Goal: Task Accomplishment & Management: Manage account settings

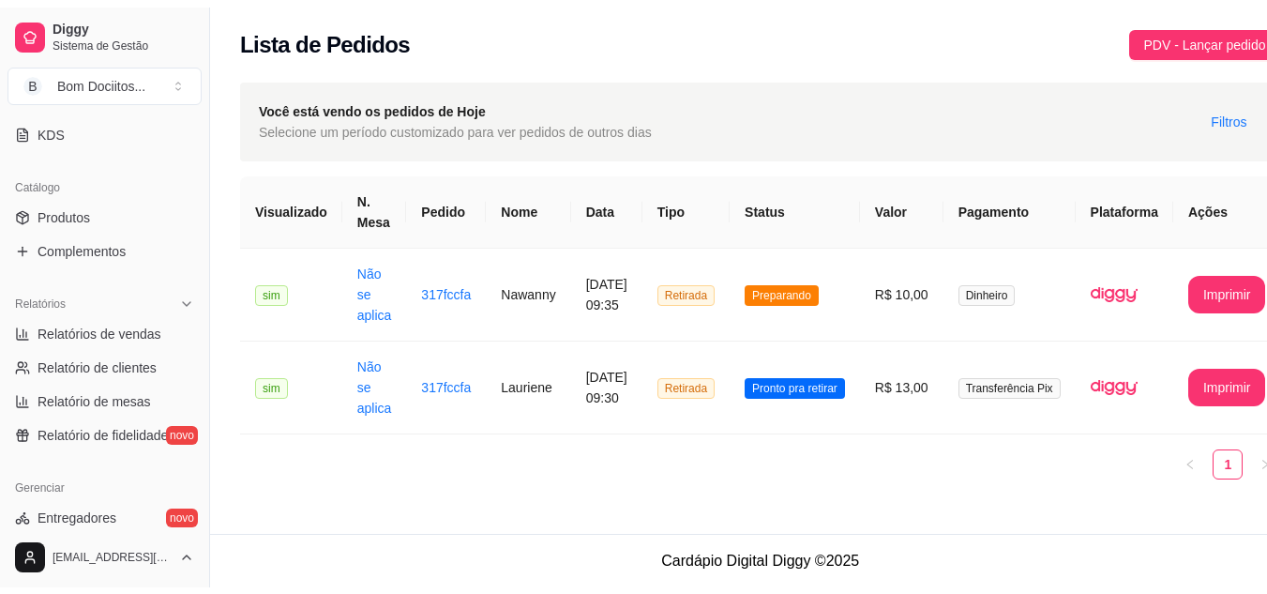
scroll to position [407, 0]
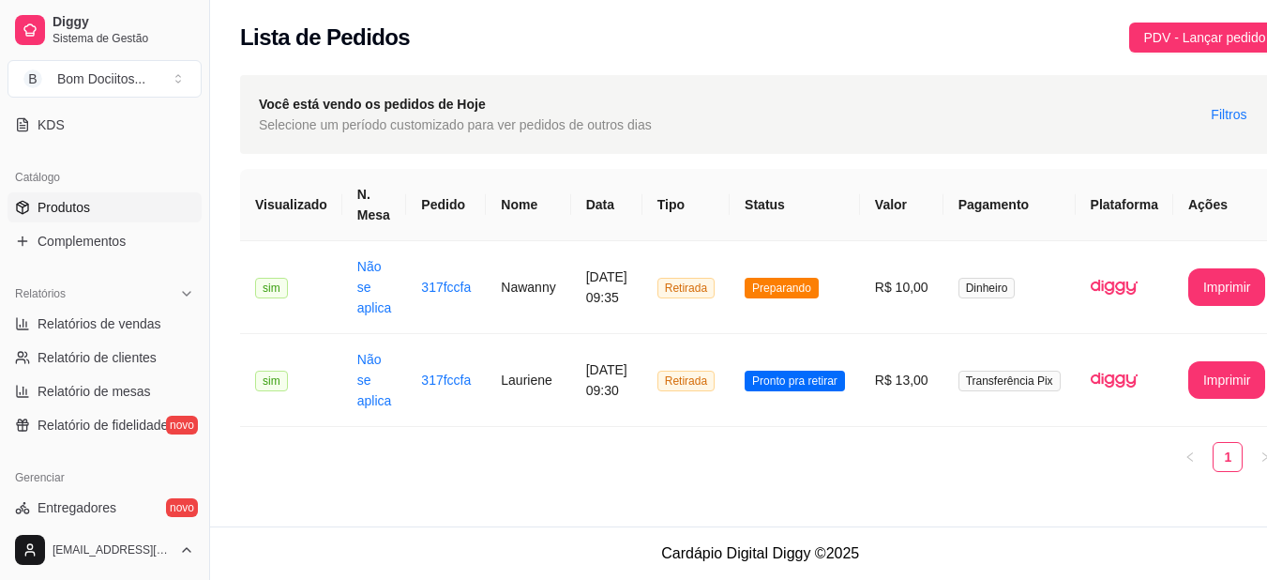
click at [98, 211] on link "Produtos" at bounding box center [105, 207] width 194 height 30
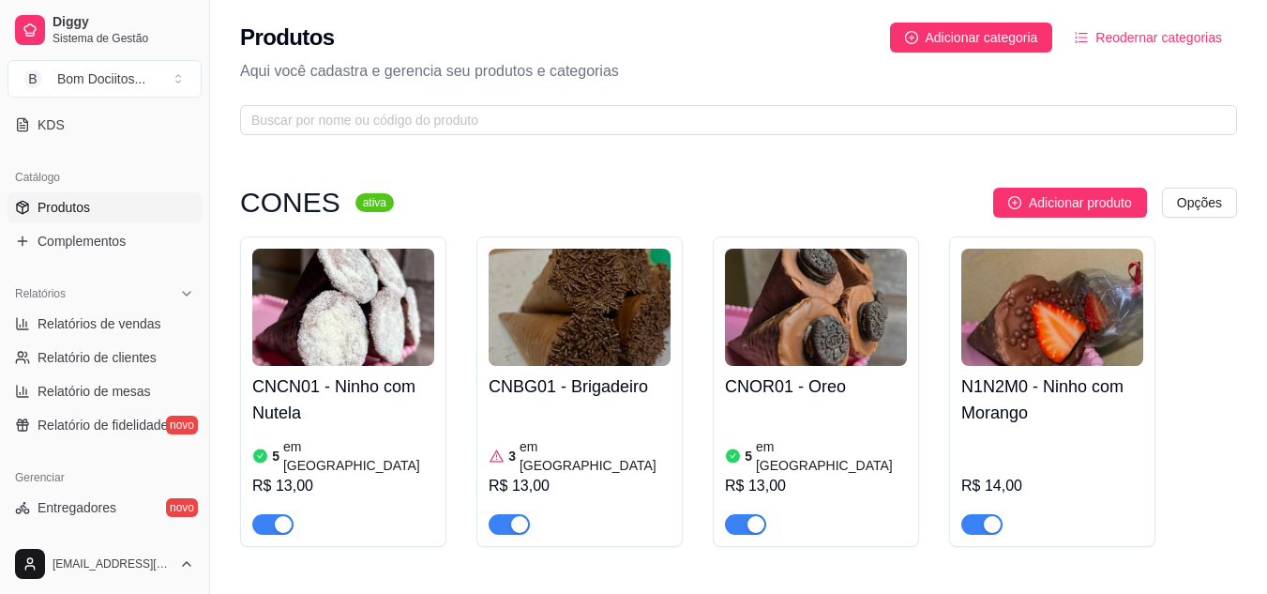
click at [1037, 433] on div "R$ 14,00" at bounding box center [1052, 483] width 182 height 101
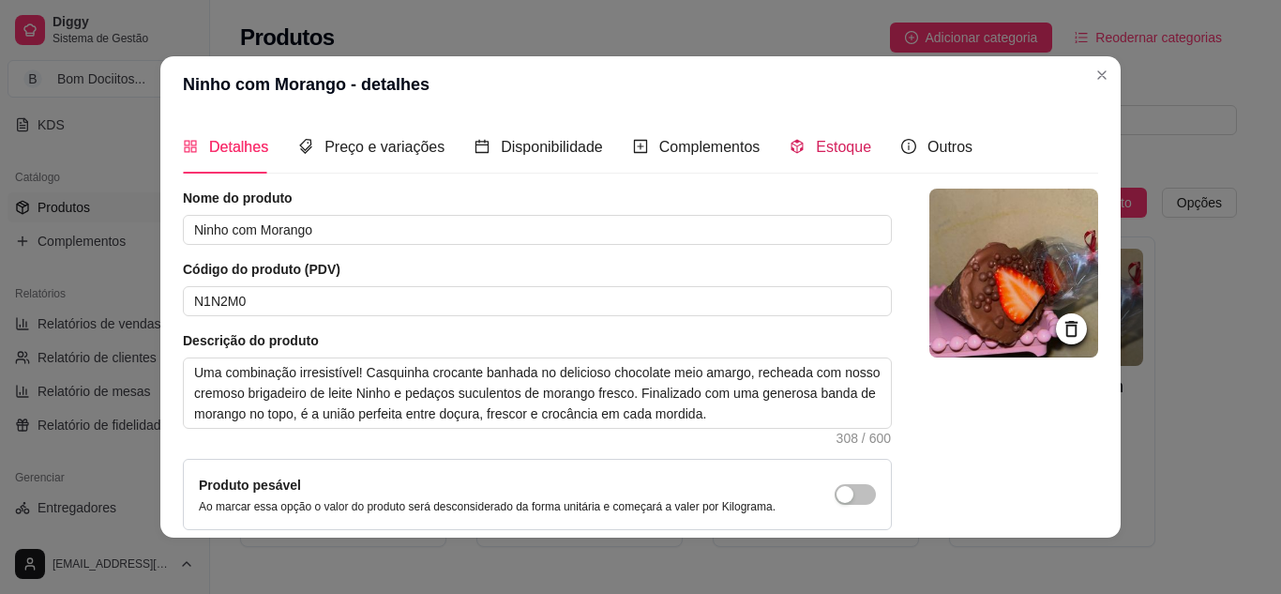
click at [834, 151] on span "Estoque" at bounding box center [843, 147] width 55 height 16
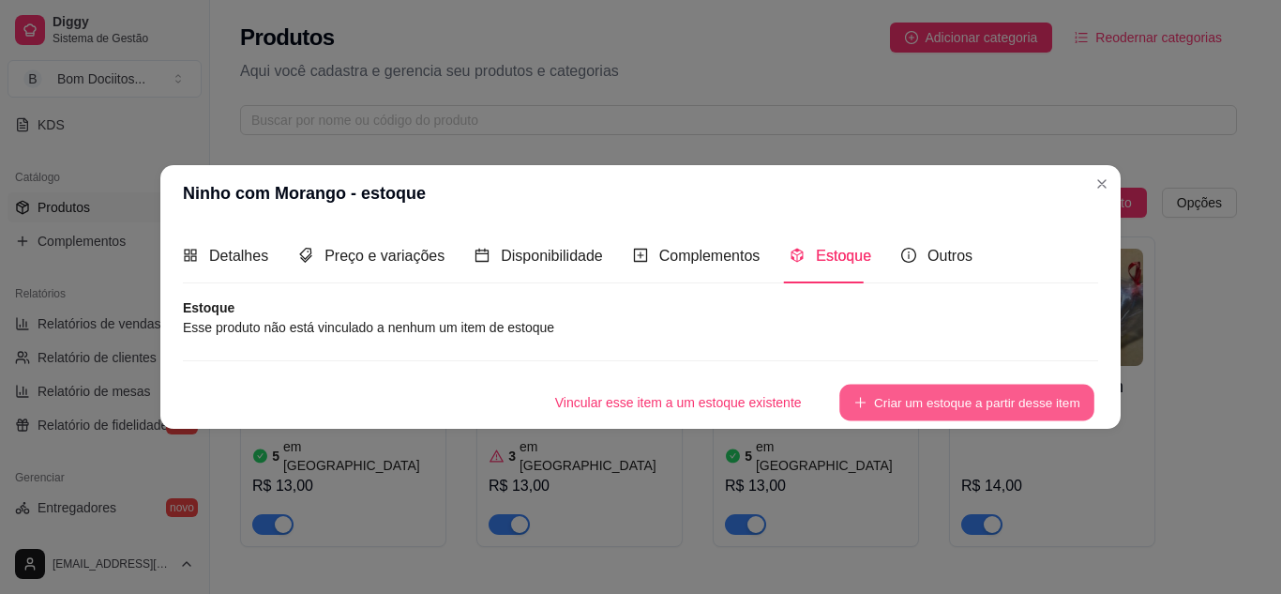
click at [902, 398] on button "Criar um estoque a partir desse item" at bounding box center [966, 402] width 255 height 37
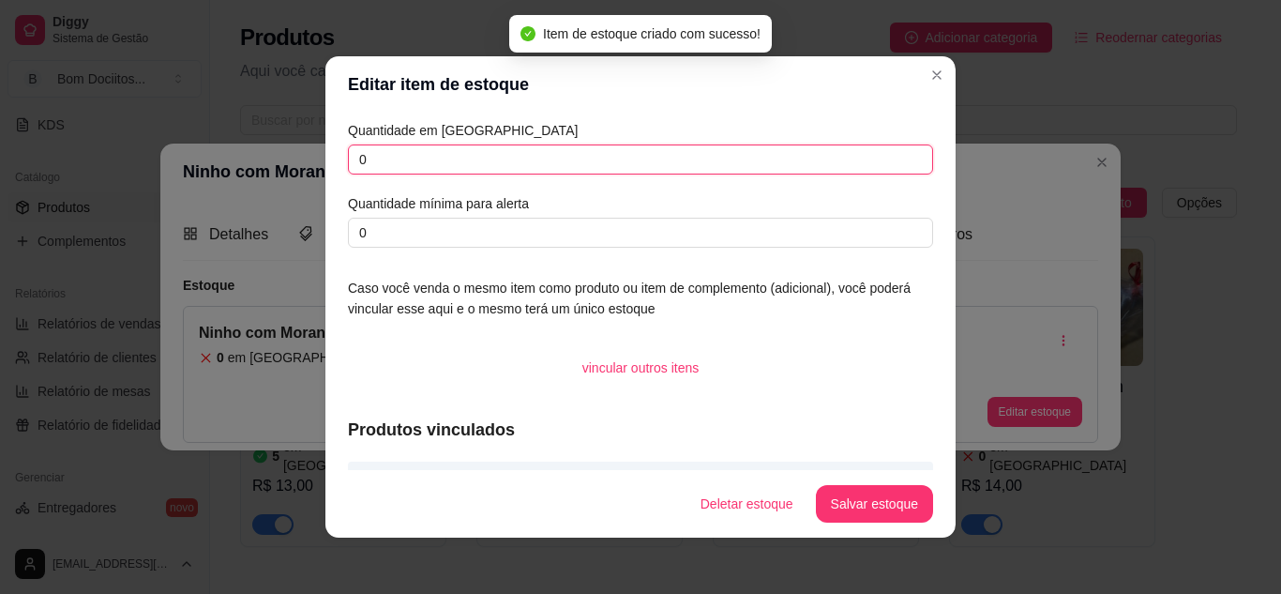
click at [493, 149] on input "0" at bounding box center [640, 159] width 585 height 30
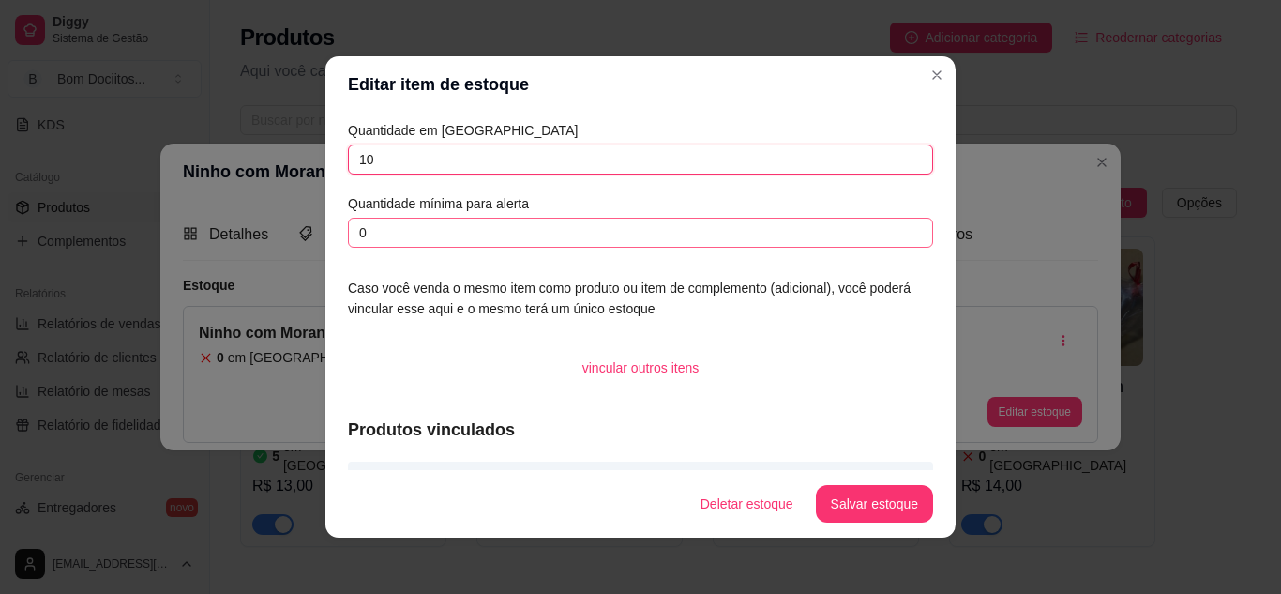
type input "10"
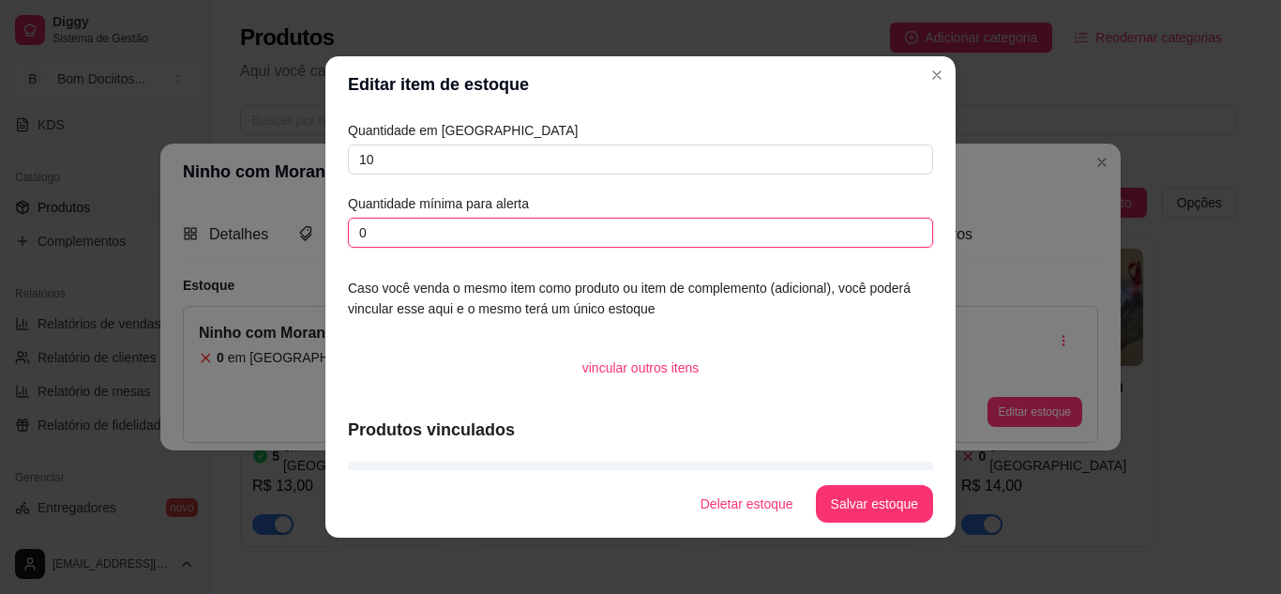
click at [488, 239] on input "0" at bounding box center [640, 233] width 585 height 30
type input "2"
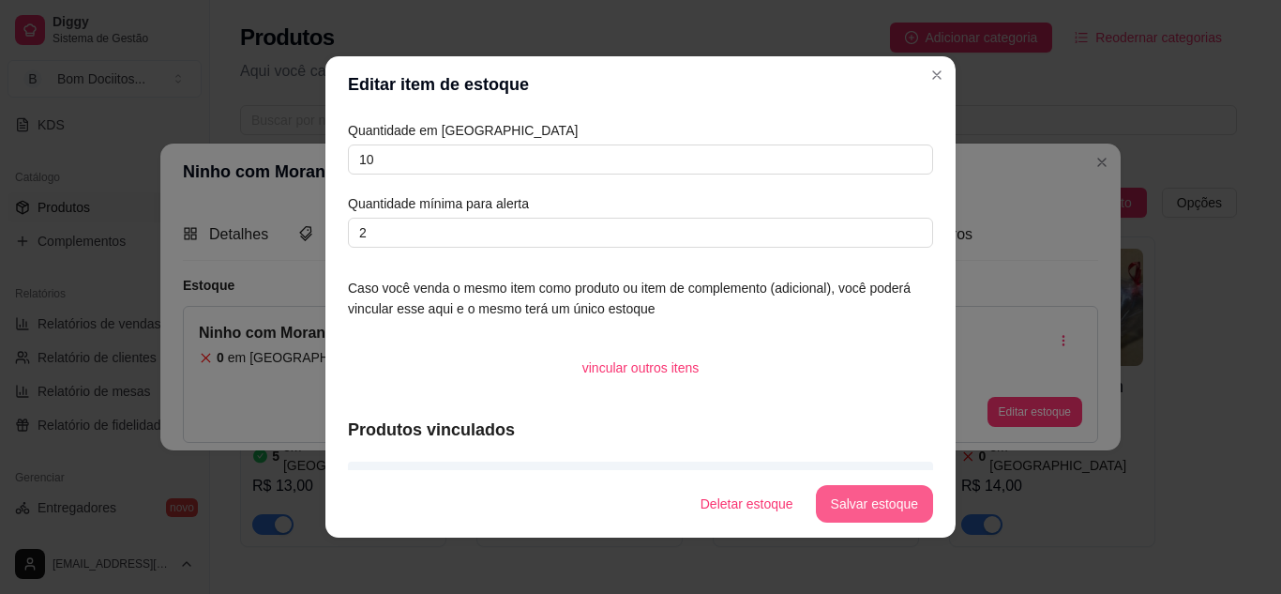
click at [869, 493] on button "Salvar estoque" at bounding box center [874, 504] width 117 height 38
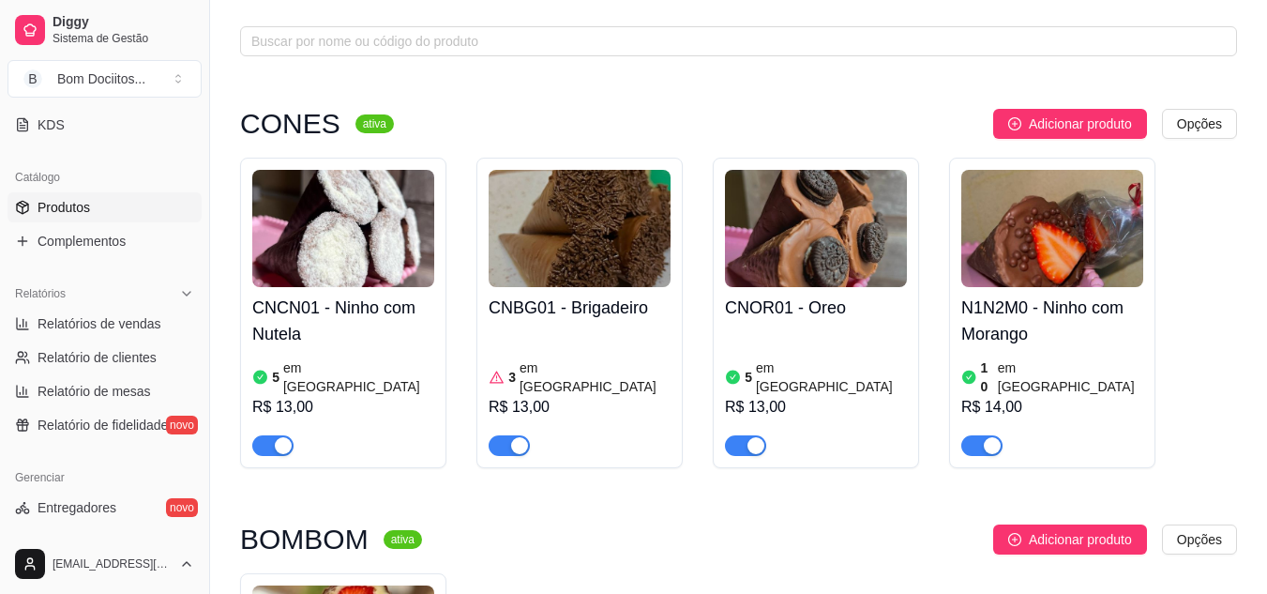
scroll to position [81, 0]
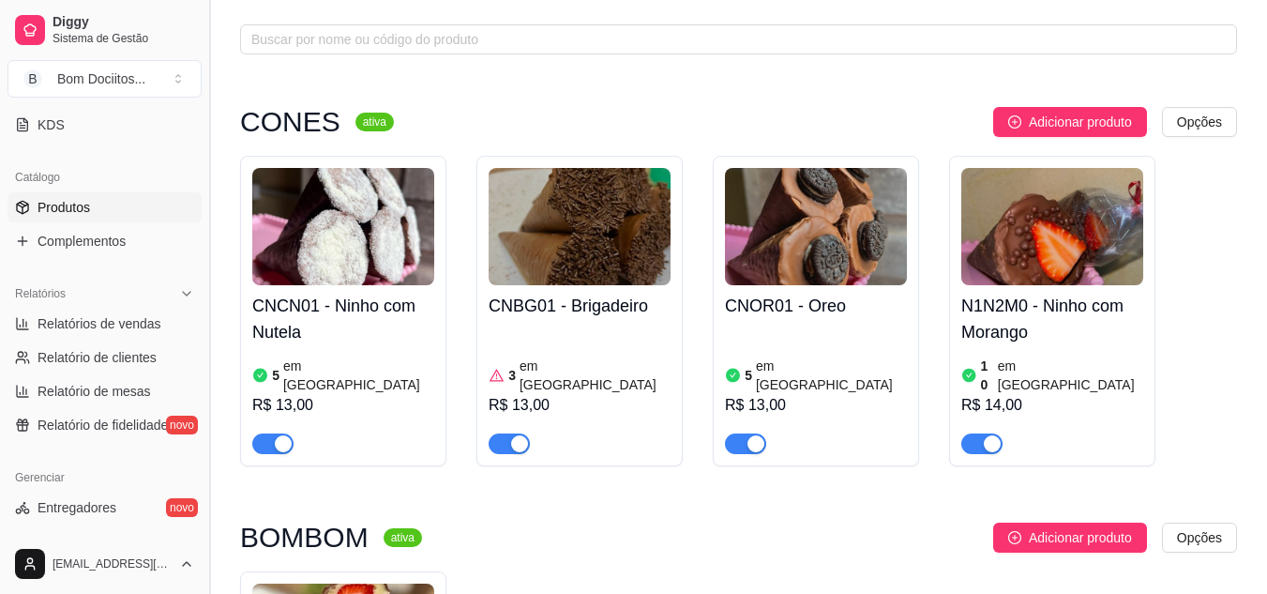
drag, startPoint x: 202, startPoint y: 273, endPoint x: 215, endPoint y: 241, distance: 34.5
click at [215, 241] on button "Toggle Sidebar" at bounding box center [209, 297] width 15 height 594
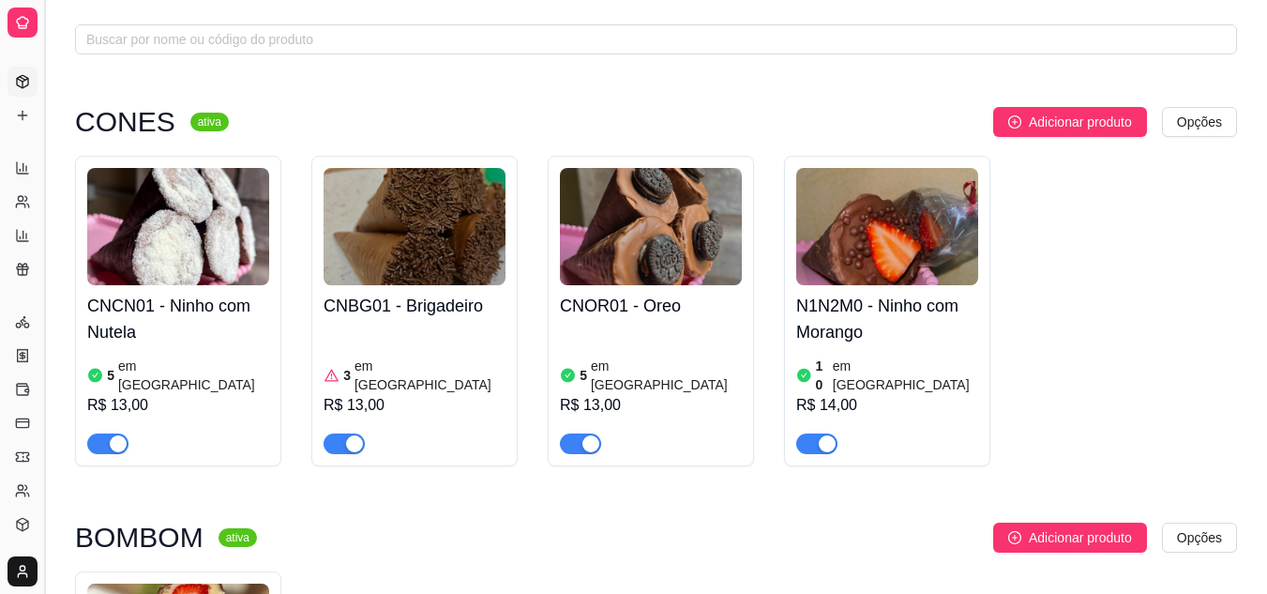
scroll to position [229, 0]
drag, startPoint x: 37, startPoint y: 253, endPoint x: 146, endPoint y: 252, distance: 109.7
click at [146, 252] on div "Diggy Sistema de Gestão B Bom Dociitos ... Loja aberta Período gratuito até 28/…" at bounding box center [633, 447] width 1267 height 1057
drag, startPoint x: 39, startPoint y: 193, endPoint x: 132, endPoint y: 197, distance: 92.9
click at [132, 197] on div "Diggy Sistema de Gestão B Bom Dociitos ... Loja aberta Período gratuito até 28/…" at bounding box center [633, 447] width 1267 height 1057
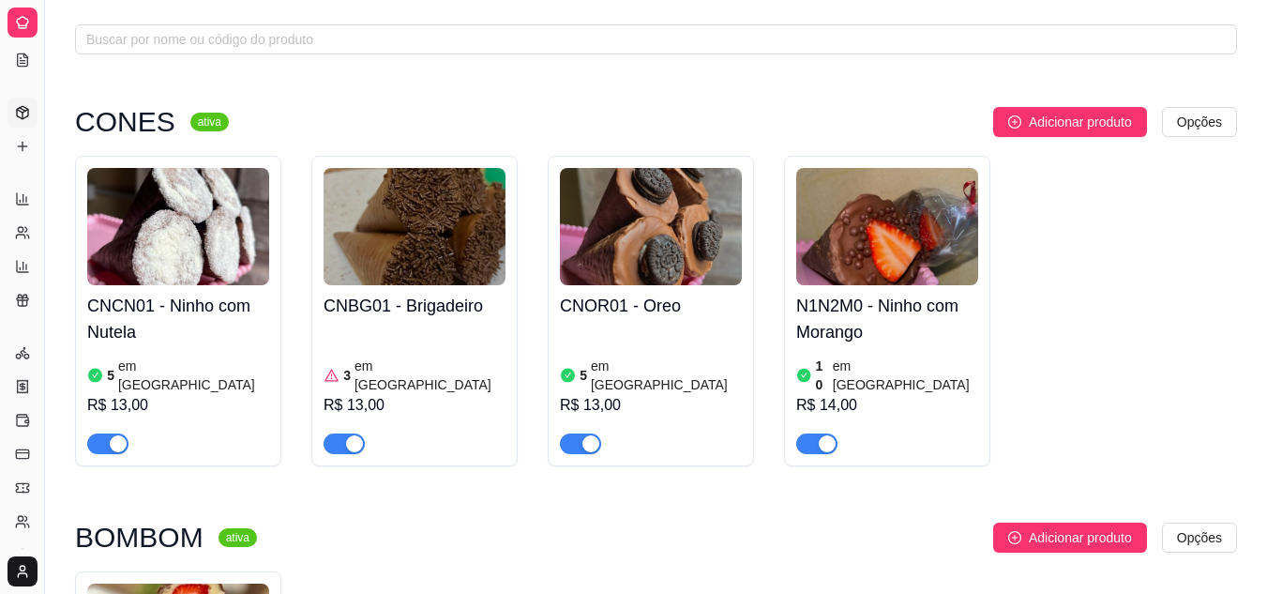
click at [30, 166] on span "Relatórios" at bounding box center [40, 168] width 51 height 15
click at [39, 162] on button "Toggle Sidebar" at bounding box center [44, 297] width 15 height 594
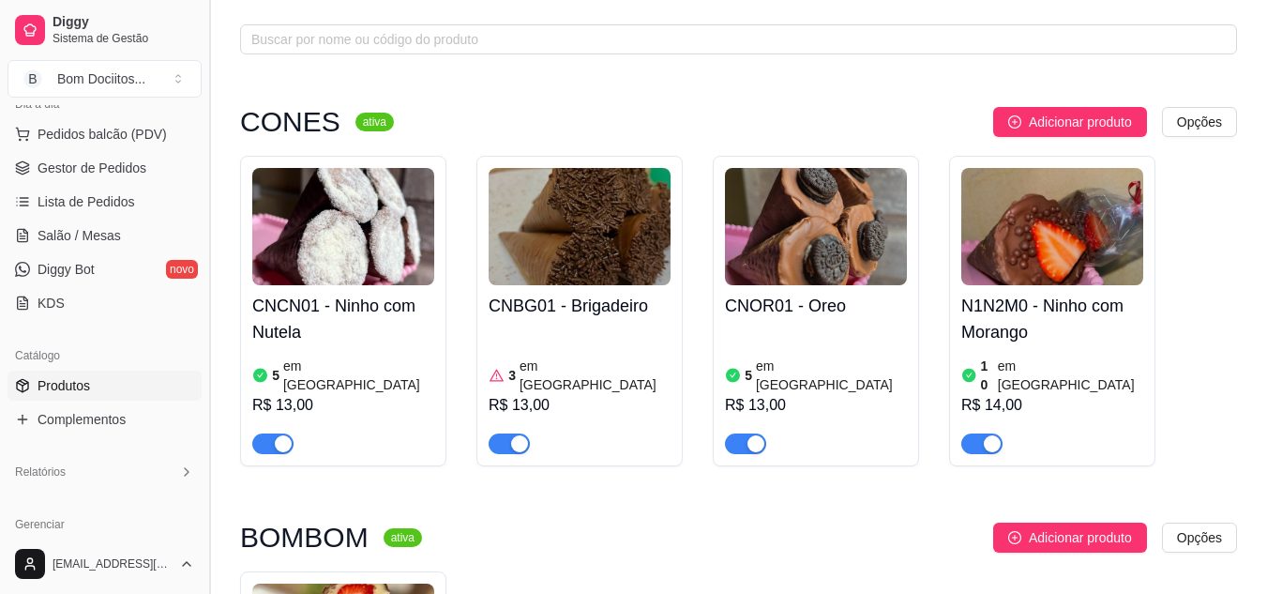
scroll to position [412, 0]
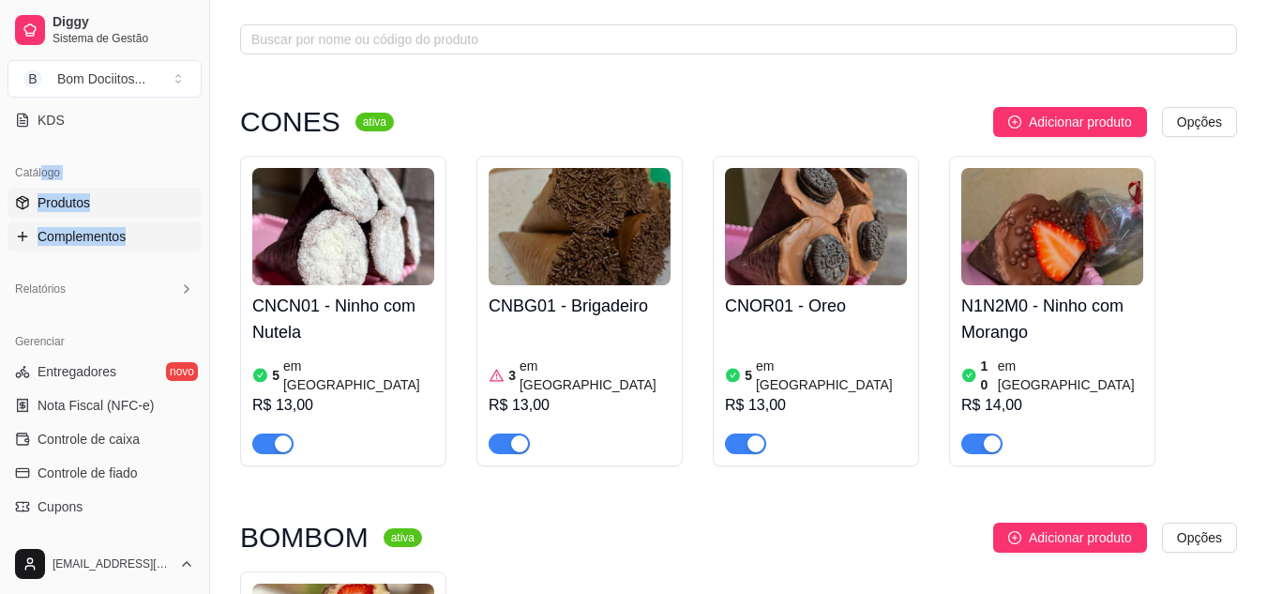
drag, startPoint x: 39, startPoint y: 162, endPoint x: 157, endPoint y: 243, distance: 142.3
click at [157, 243] on div "Catálogo Produtos Complementos" at bounding box center [104, 204] width 209 height 109
click at [132, 153] on div "Catálogo Produtos Complementos" at bounding box center [104, 204] width 209 height 109
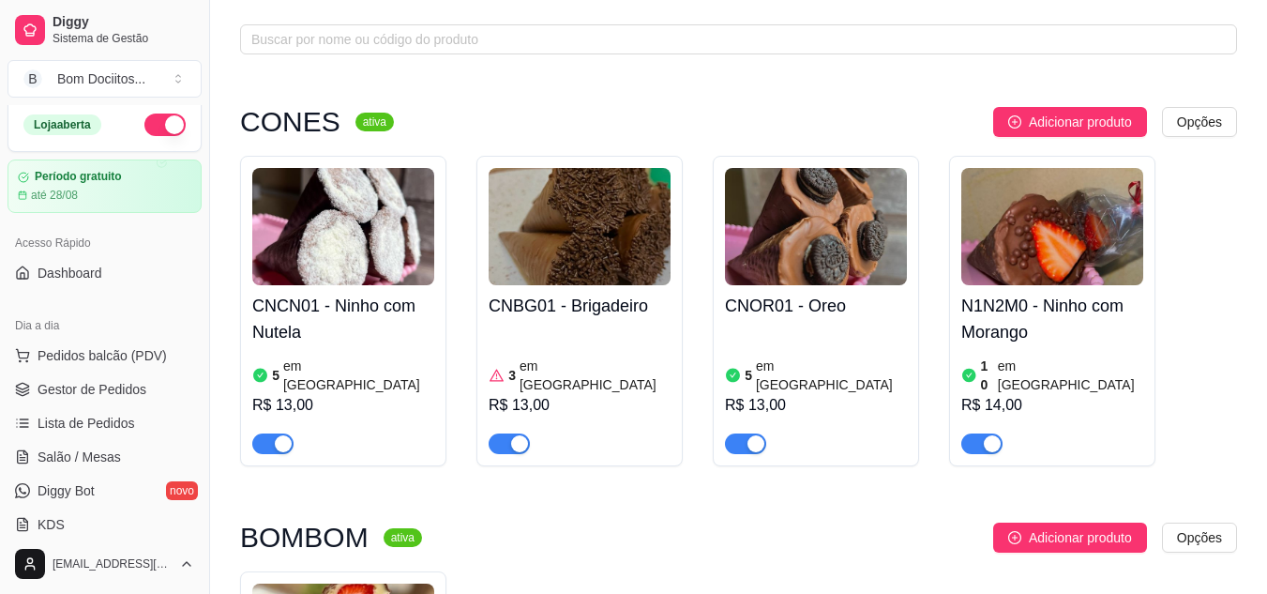
scroll to position [0, 0]
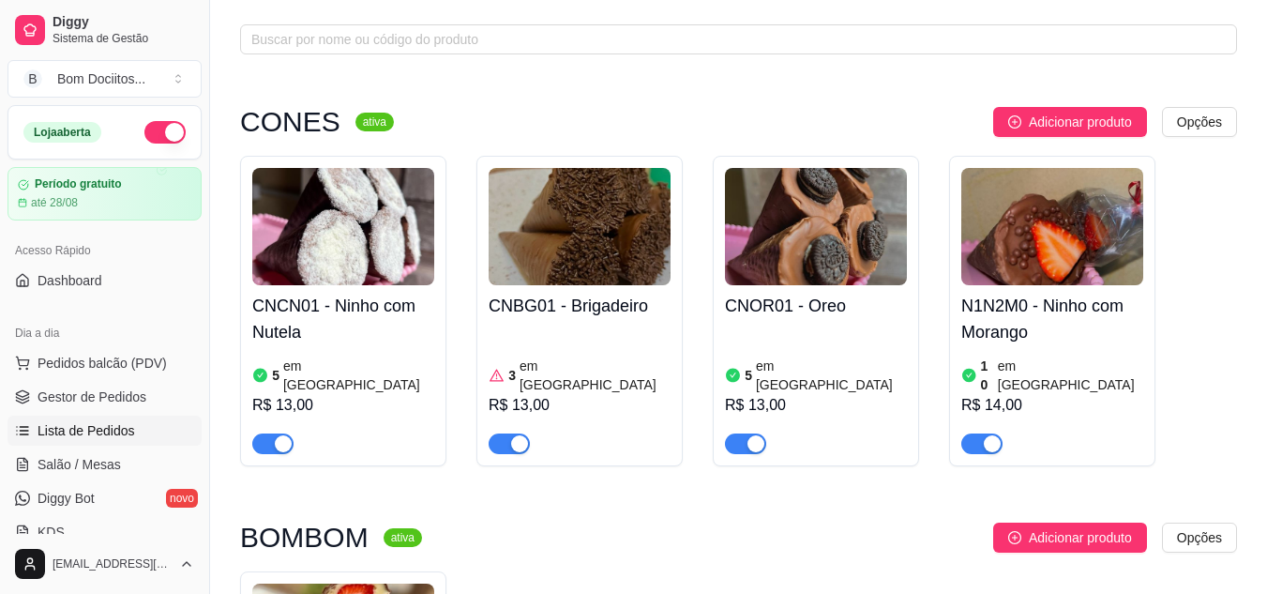
click at [129, 424] on span "Lista de Pedidos" at bounding box center [87, 430] width 98 height 19
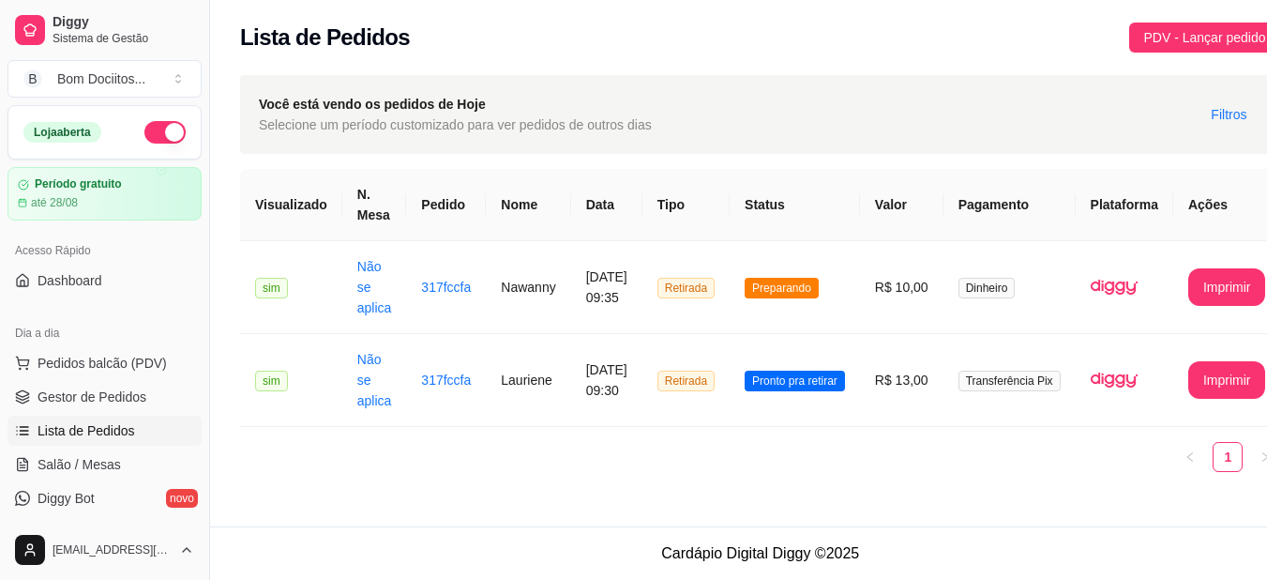
scroll to position [0, 52]
